Goal: Communication & Community: Answer question/provide support

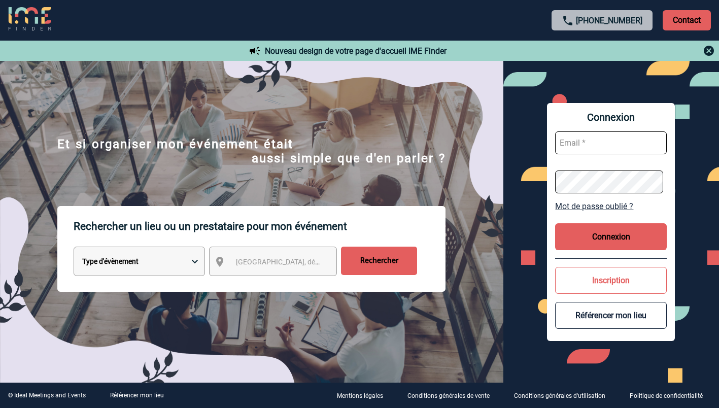
click at [587, 140] on input "text" at bounding box center [611, 142] width 112 height 23
type input "ketty.danican@capgemini.com"
click at [592, 233] on button "Connexion" at bounding box center [611, 236] width 112 height 27
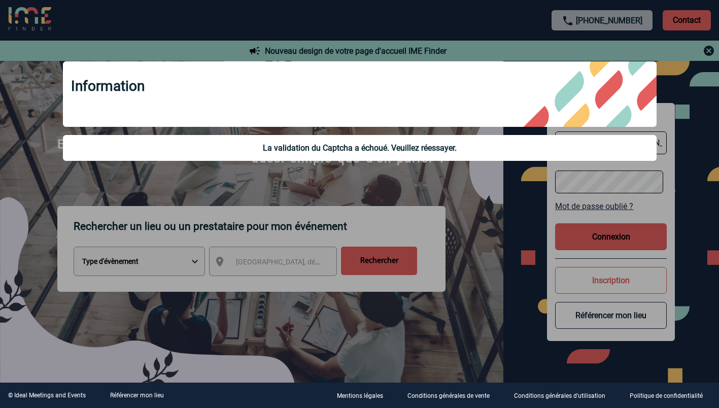
click at [532, 209] on div at bounding box center [359, 204] width 719 height 408
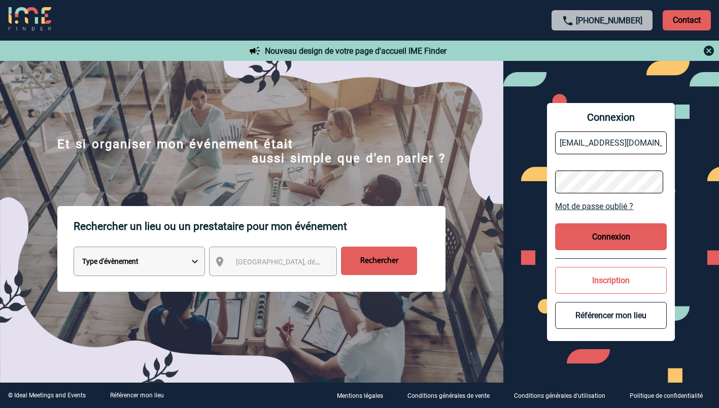
click at [601, 234] on button "Connexion" at bounding box center [611, 236] width 112 height 27
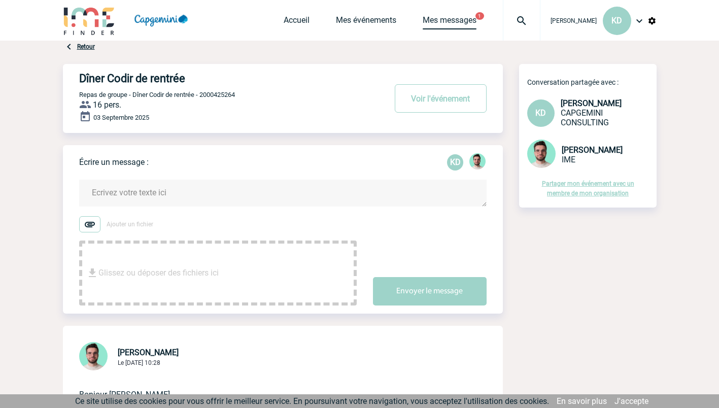
click at [450, 18] on link "Mes messages" at bounding box center [450, 22] width 54 height 14
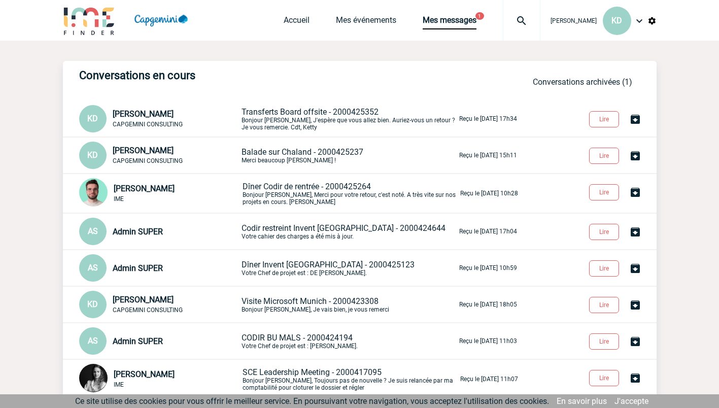
click at [385, 114] on p "Transferts Board offsite - 2000425352 Bonjour Stefan, J'espère que vous allez b…" at bounding box center [350, 119] width 216 height 24
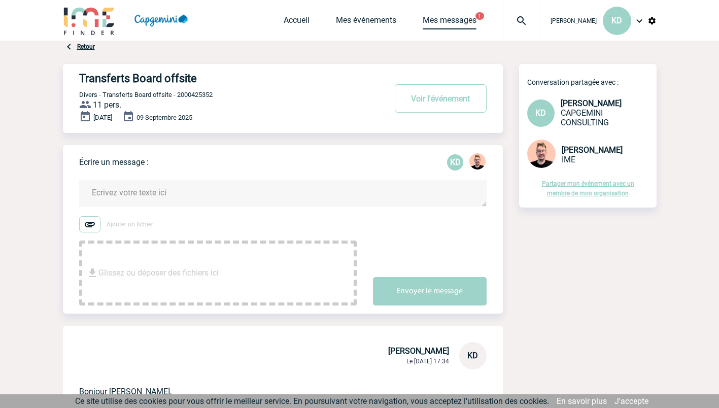
click at [453, 16] on link "Mes messages" at bounding box center [450, 22] width 54 height 14
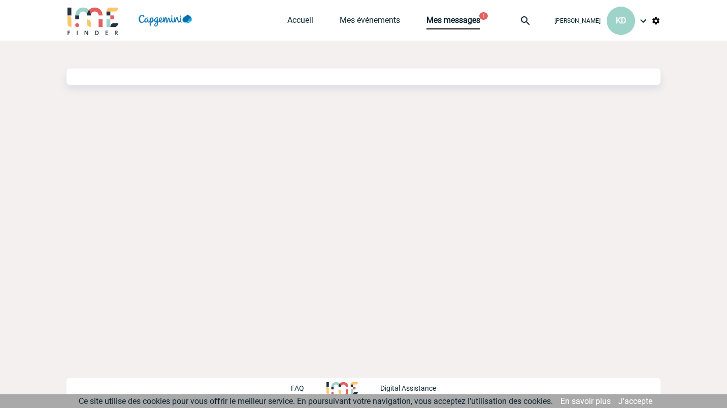
click at [95, 16] on img at bounding box center [92, 20] width 53 height 29
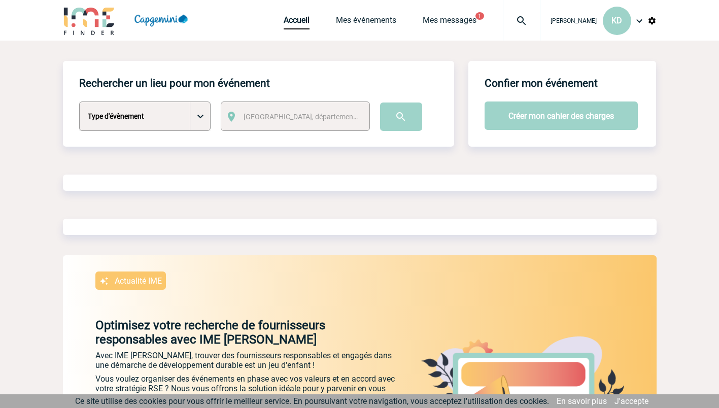
click at [483, 21] on span "Mes messages" at bounding box center [463, 20] width 80 height 10
click at [457, 18] on link "Mes messages" at bounding box center [450, 22] width 54 height 14
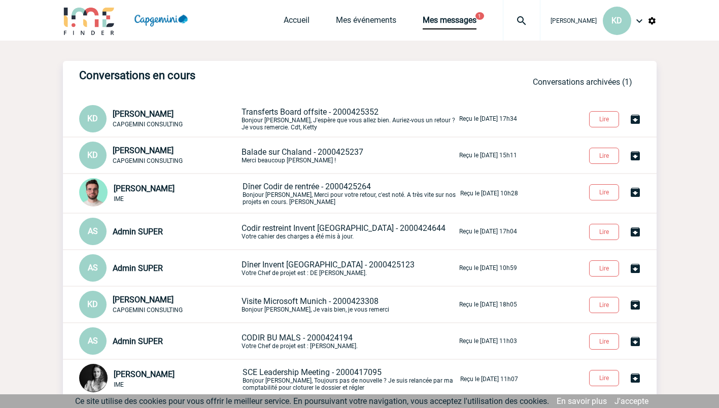
click at [111, 29] on img at bounding box center [89, 20] width 53 height 29
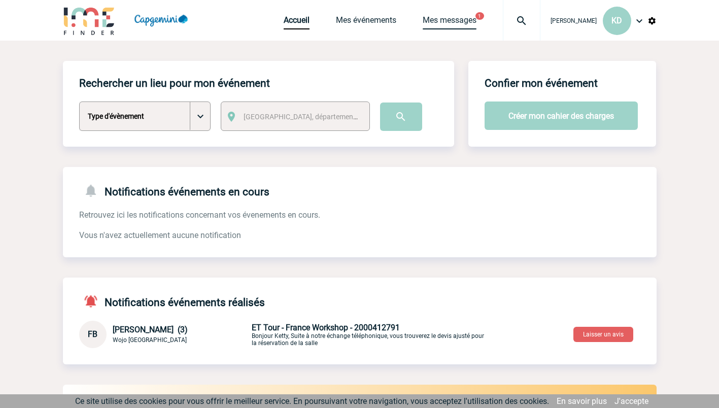
click at [446, 21] on link "Mes messages" at bounding box center [450, 22] width 54 height 14
